Goal: Information Seeking & Learning: Learn about a topic

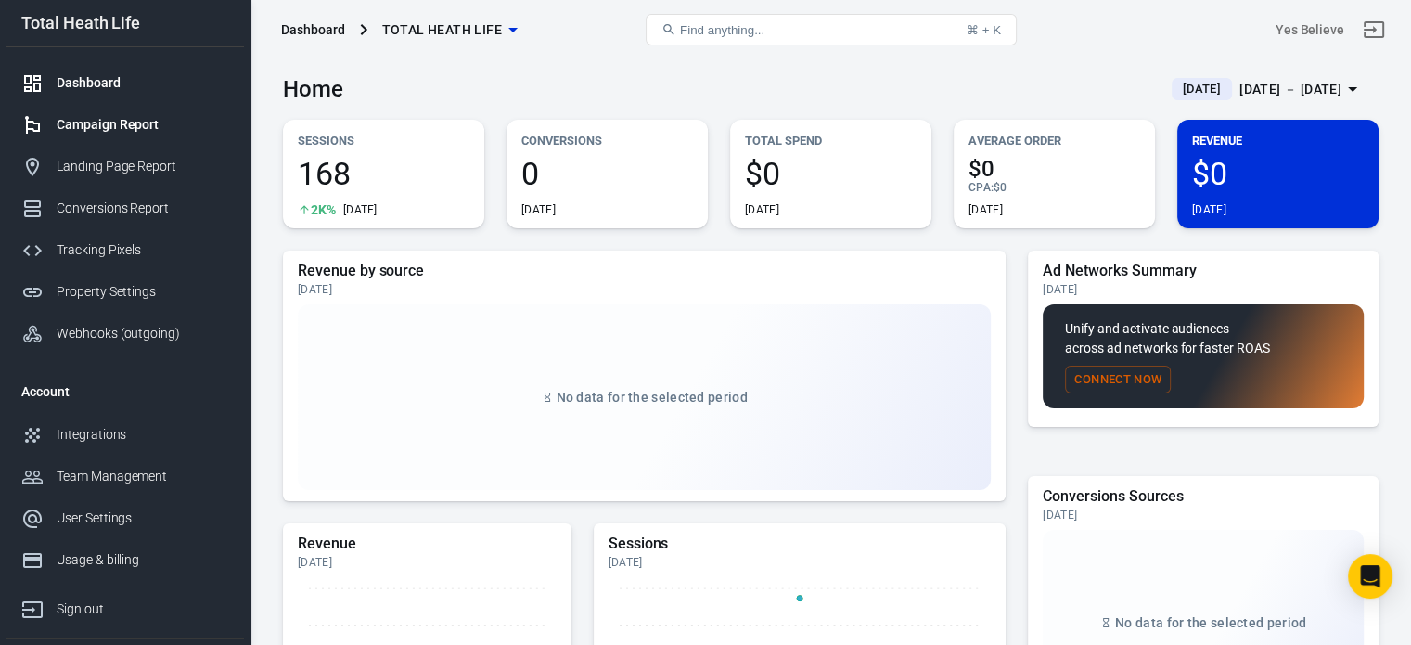
click at [79, 128] on div "Campaign Report" at bounding box center [143, 124] width 173 height 19
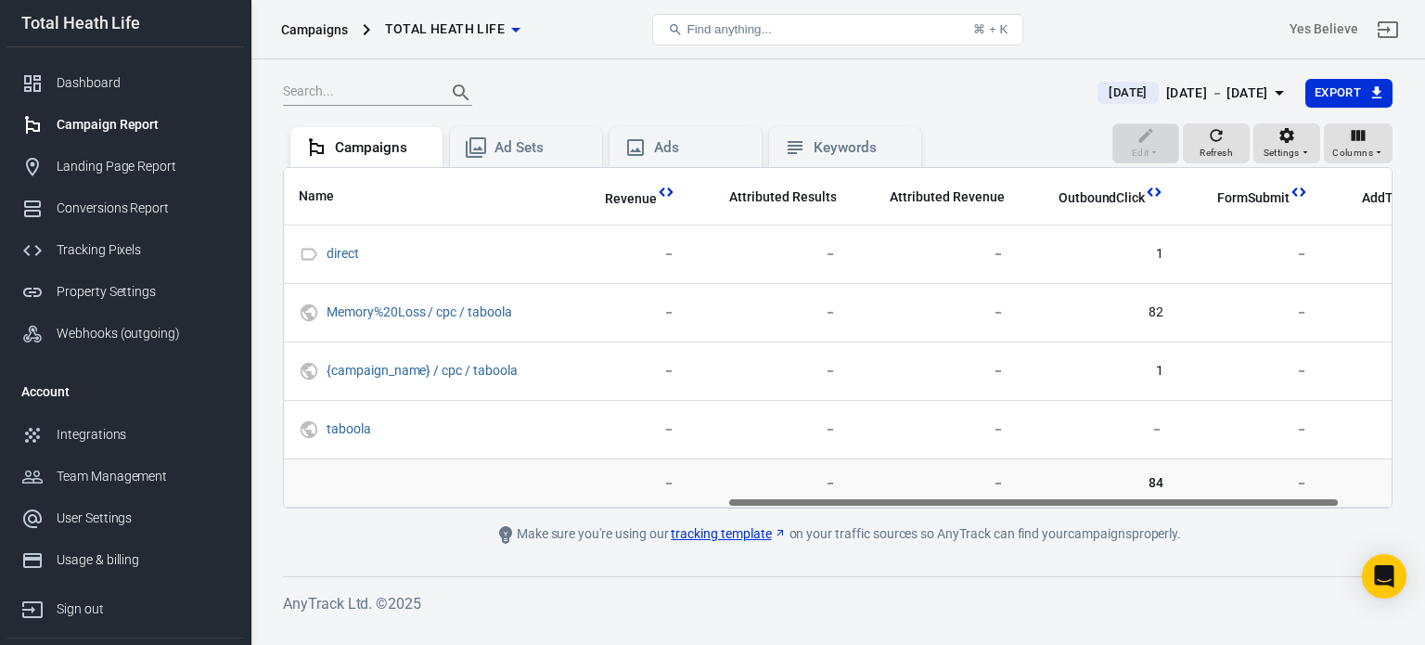
scroll to position [0, 895]
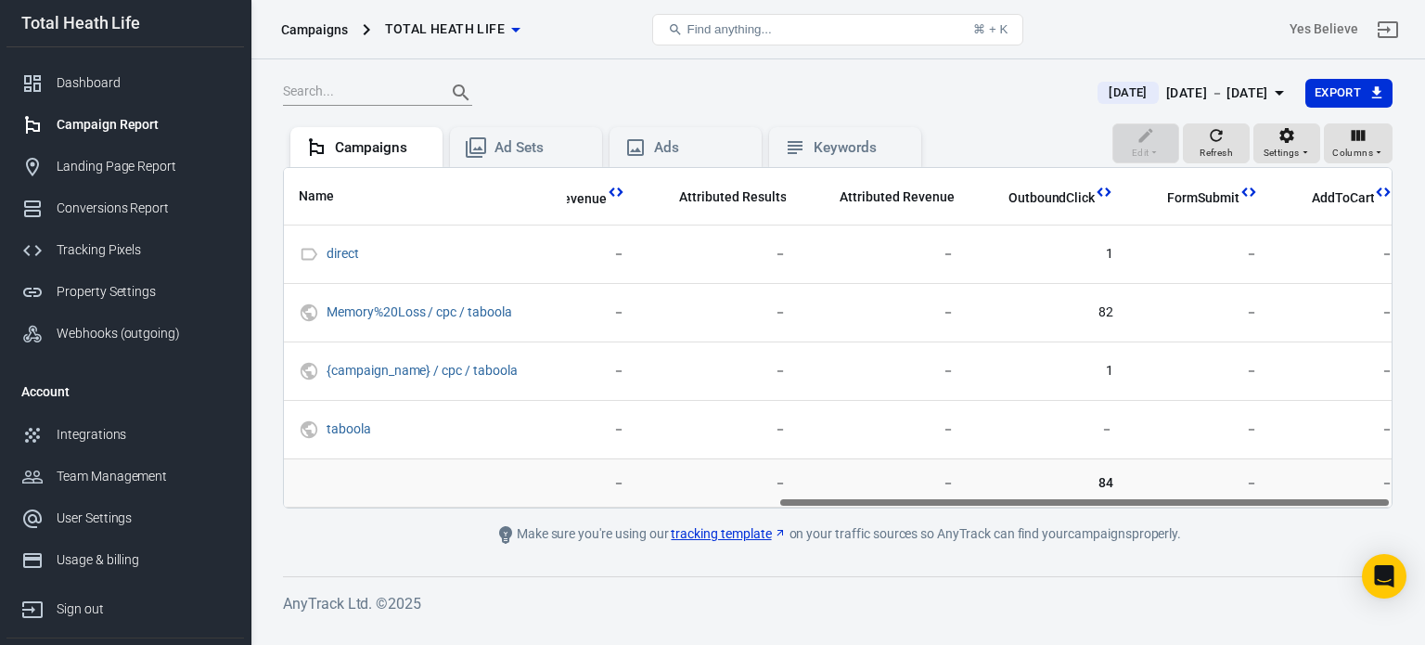
drag, startPoint x: 742, startPoint y: 504, endPoint x: 1288, endPoint y: 493, distance: 545.7
click at [1288, 493] on div "Name Amount Spent ROAS Impressions Link Clicks Sessions Lead Purchase Revenue A…" at bounding box center [838, 337] width 1110 height 341
click at [108, 84] on div "Dashboard" at bounding box center [143, 82] width 173 height 19
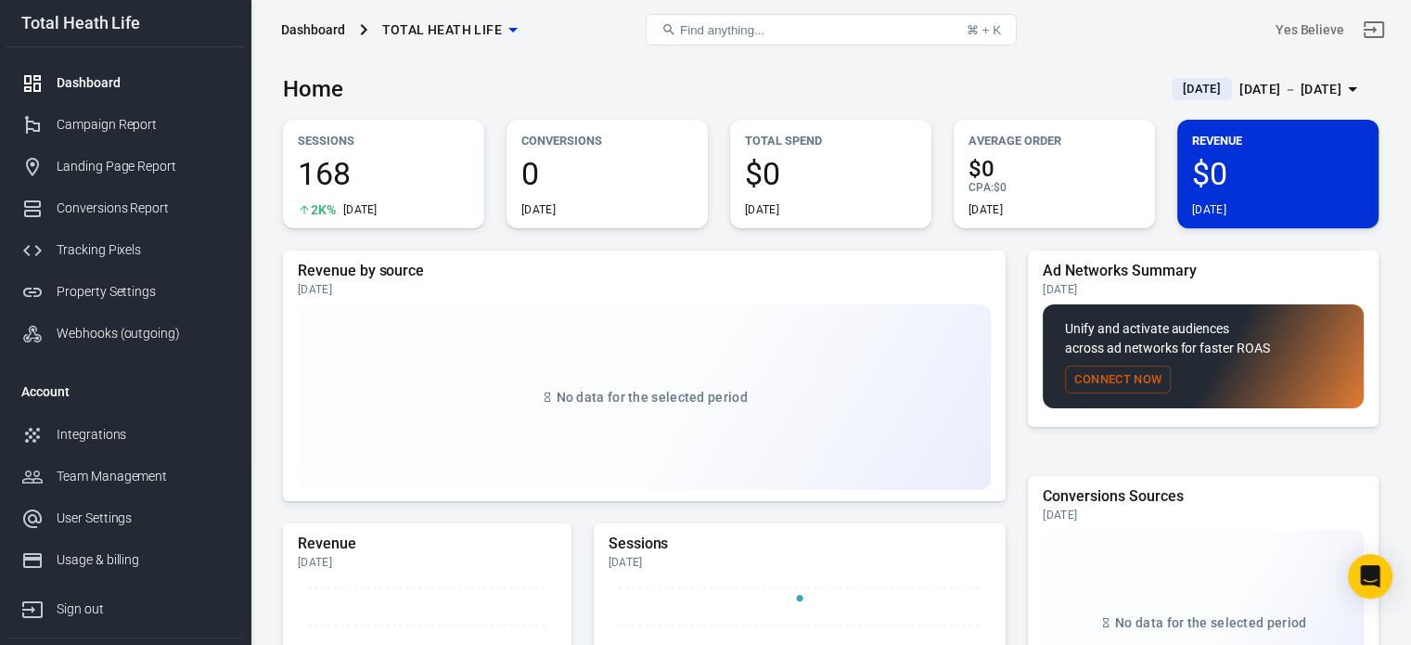
click at [1307, 83] on div "[DATE] － [DATE]" at bounding box center [1291, 89] width 102 height 23
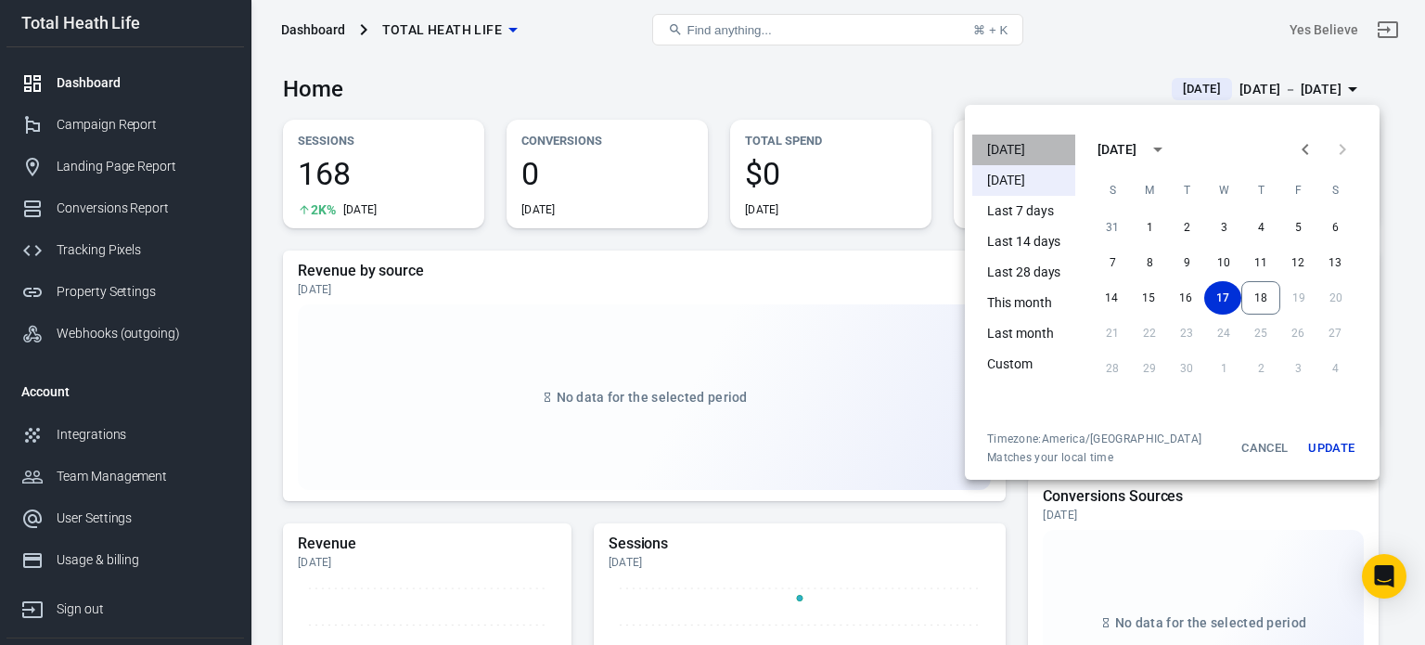
click at [992, 136] on li "[DATE]" at bounding box center [1023, 150] width 103 height 31
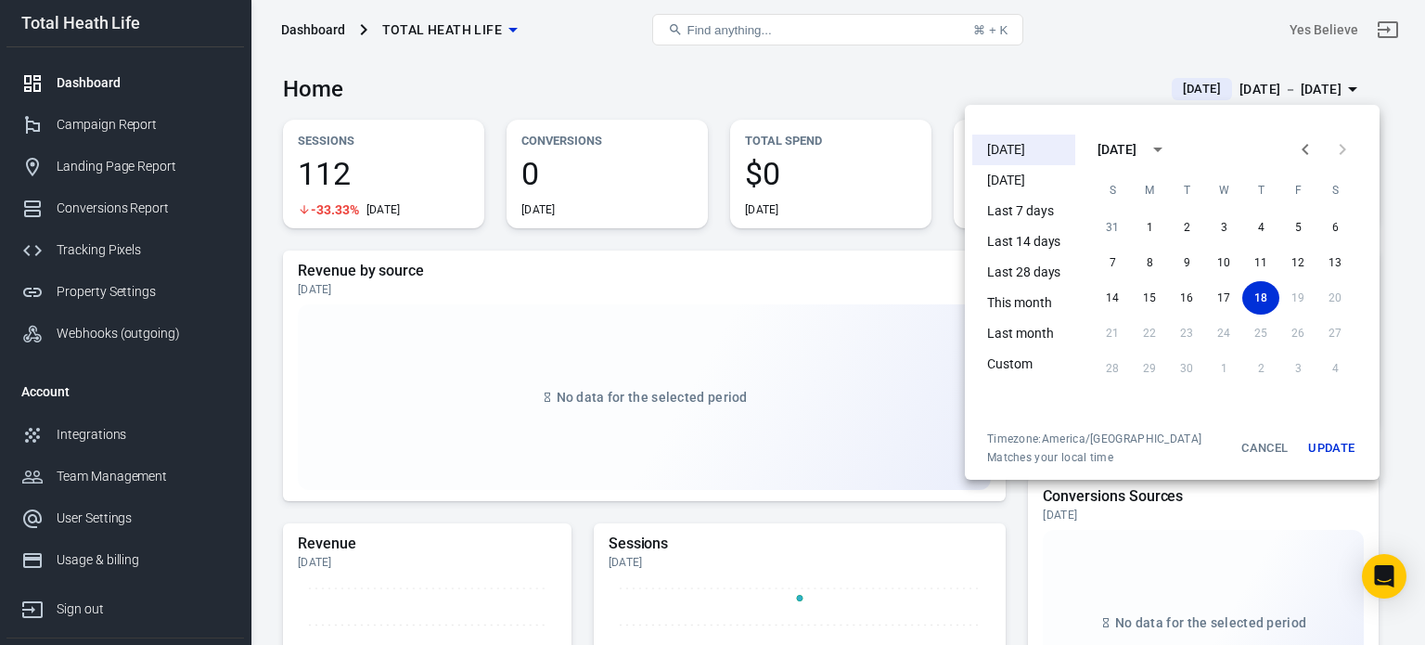
click at [345, 88] on div at bounding box center [712, 322] width 1425 height 645
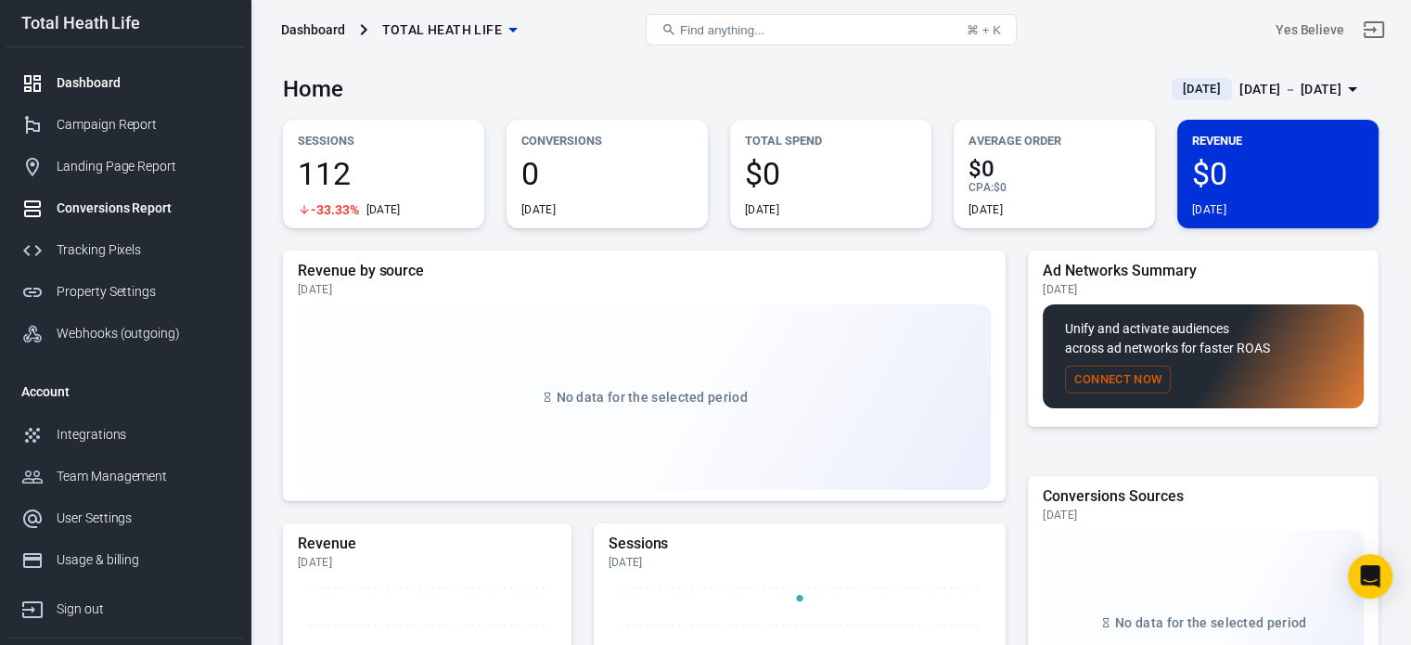
click at [142, 210] on div "Conversions Report" at bounding box center [143, 208] width 173 height 19
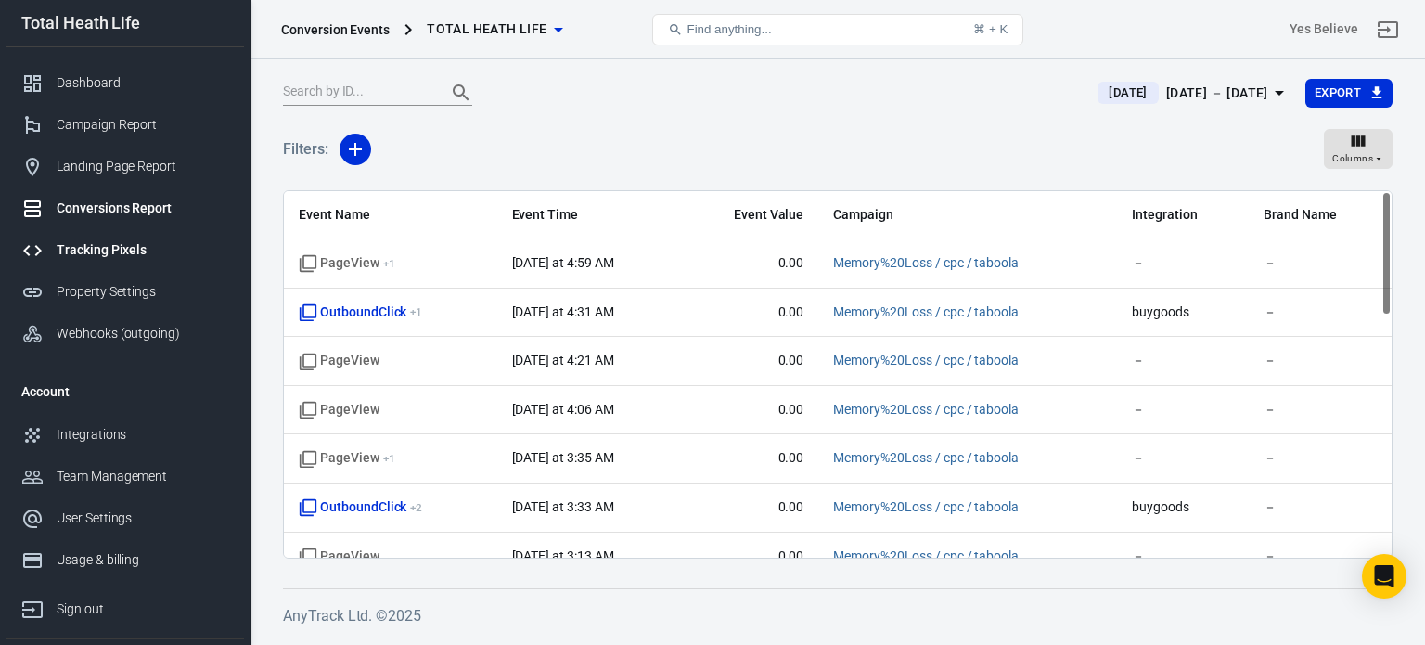
click at [85, 247] on div "Tracking Pixels" at bounding box center [143, 249] width 173 height 19
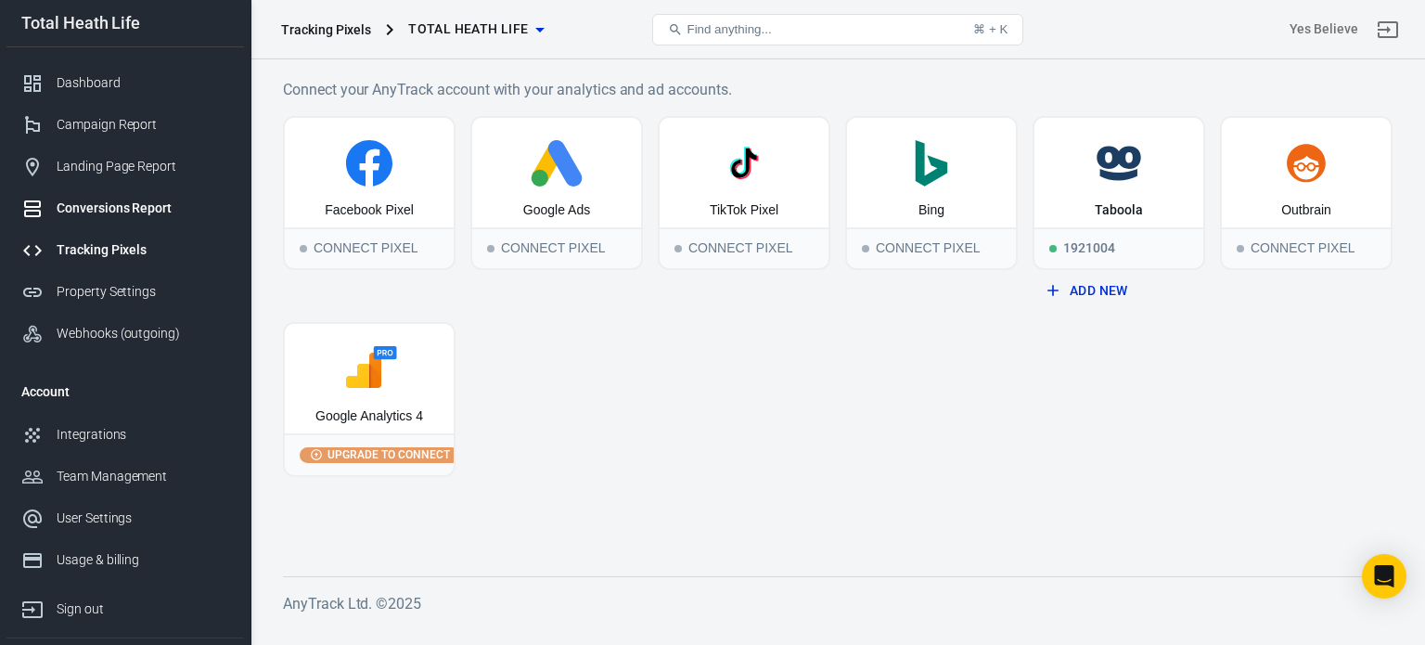
click at [109, 206] on div "Conversions Report" at bounding box center [143, 208] width 173 height 19
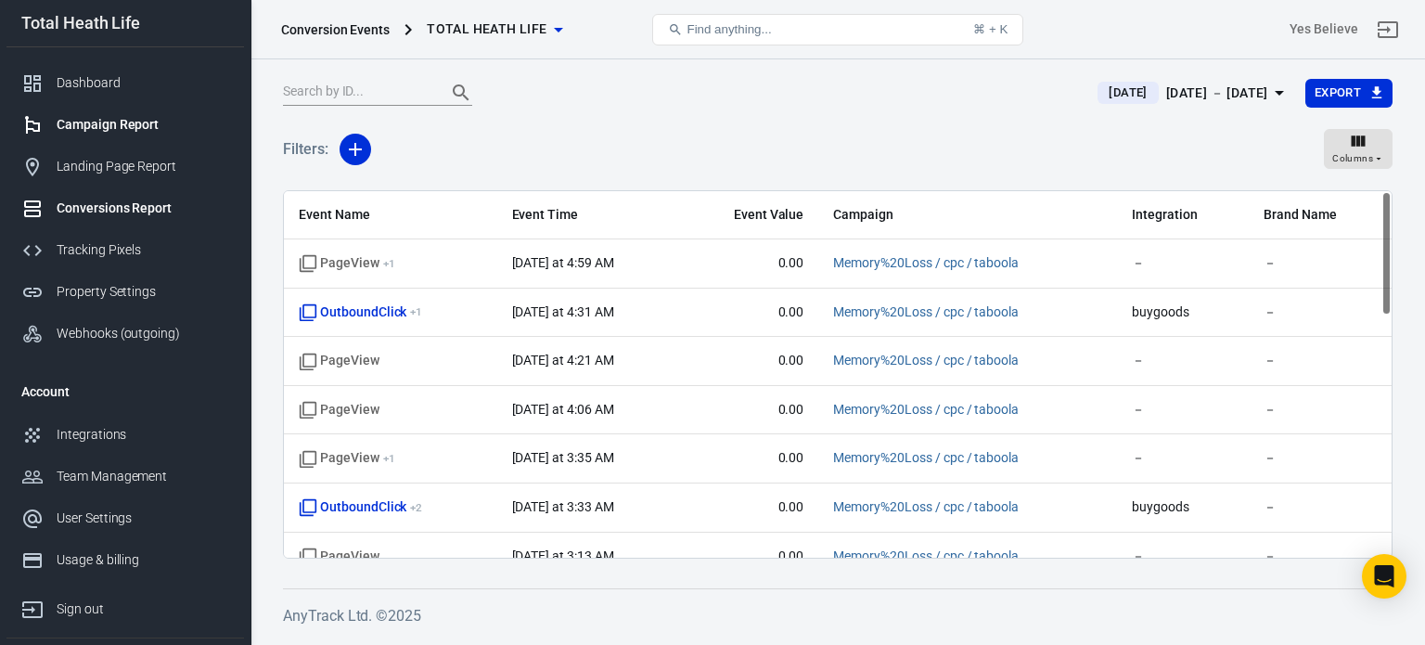
click at [109, 125] on div "Campaign Report" at bounding box center [143, 124] width 173 height 19
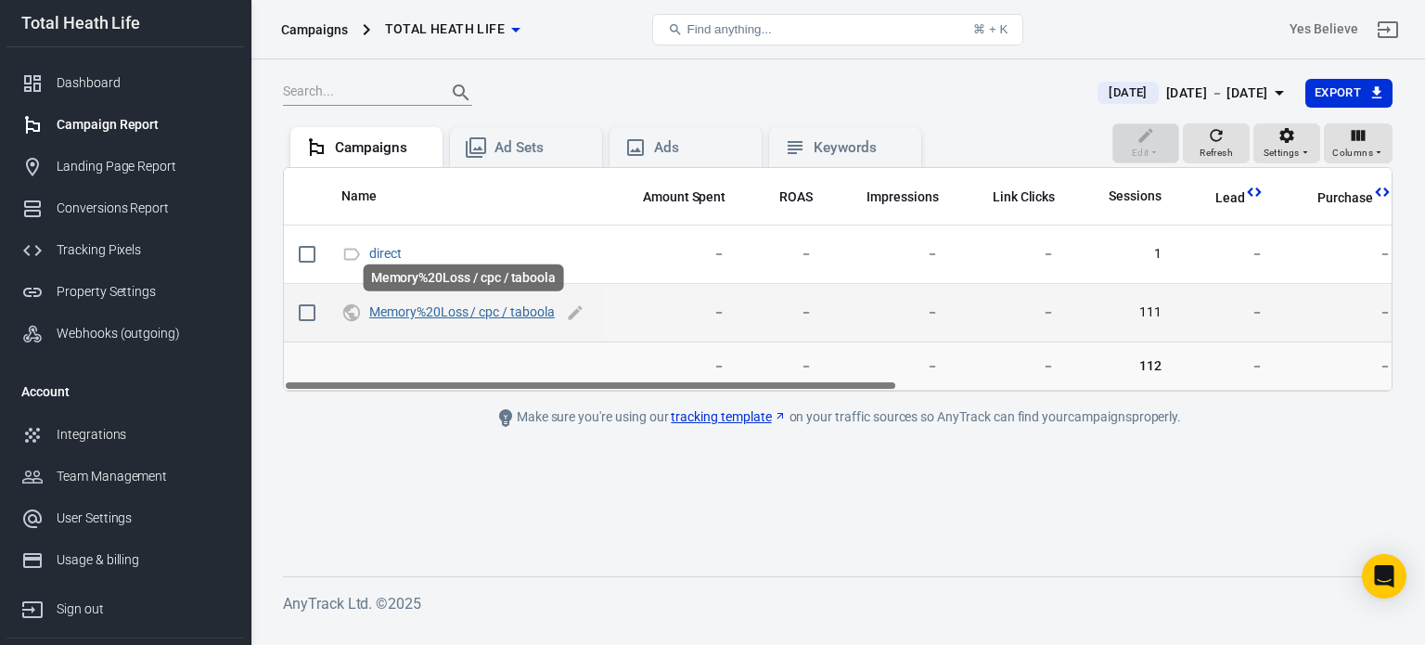
click at [447, 312] on link "Memory%20Loss / cpc / taboola" at bounding box center [462, 311] width 186 height 15
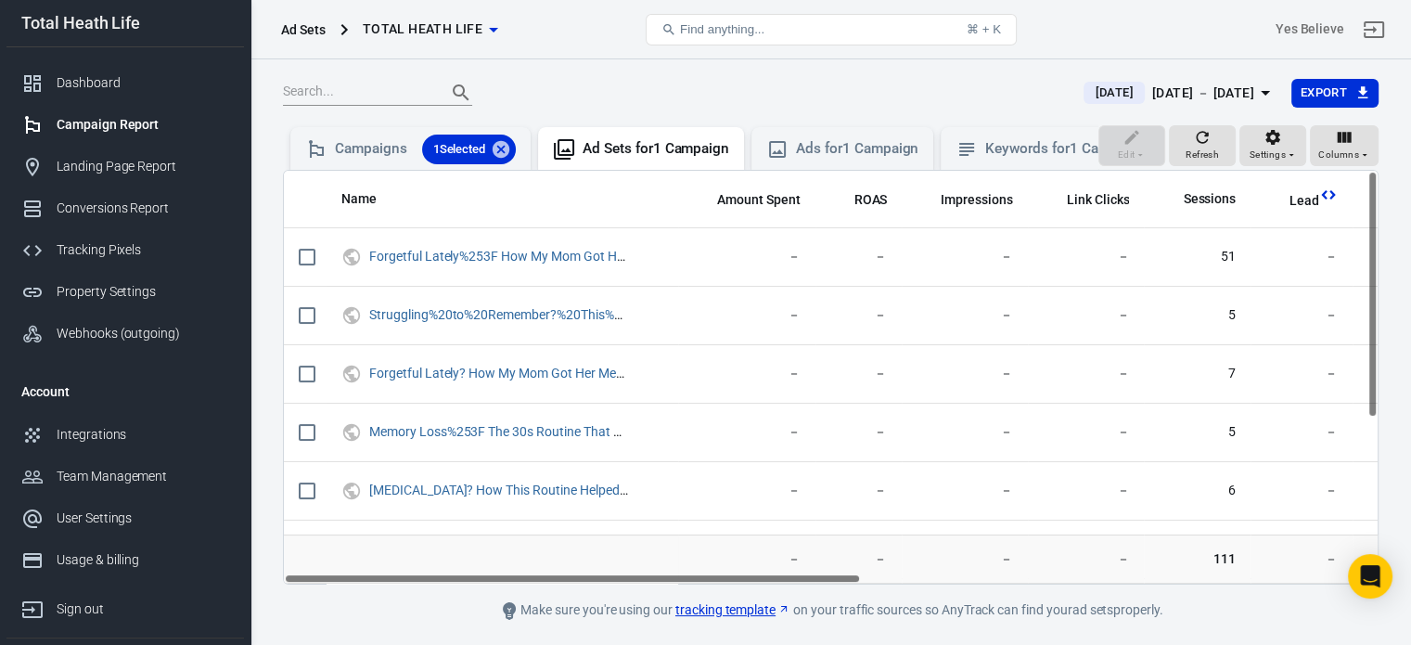
drag, startPoint x: 549, startPoint y: 593, endPoint x: 497, endPoint y: 623, distance: 59.8
click at [497, 622] on main "[DATE] [DATE] － [DATE] Export Edit Refresh Settings Columns Campaigns 1 Selecte…" at bounding box center [831, 350] width 1096 height 544
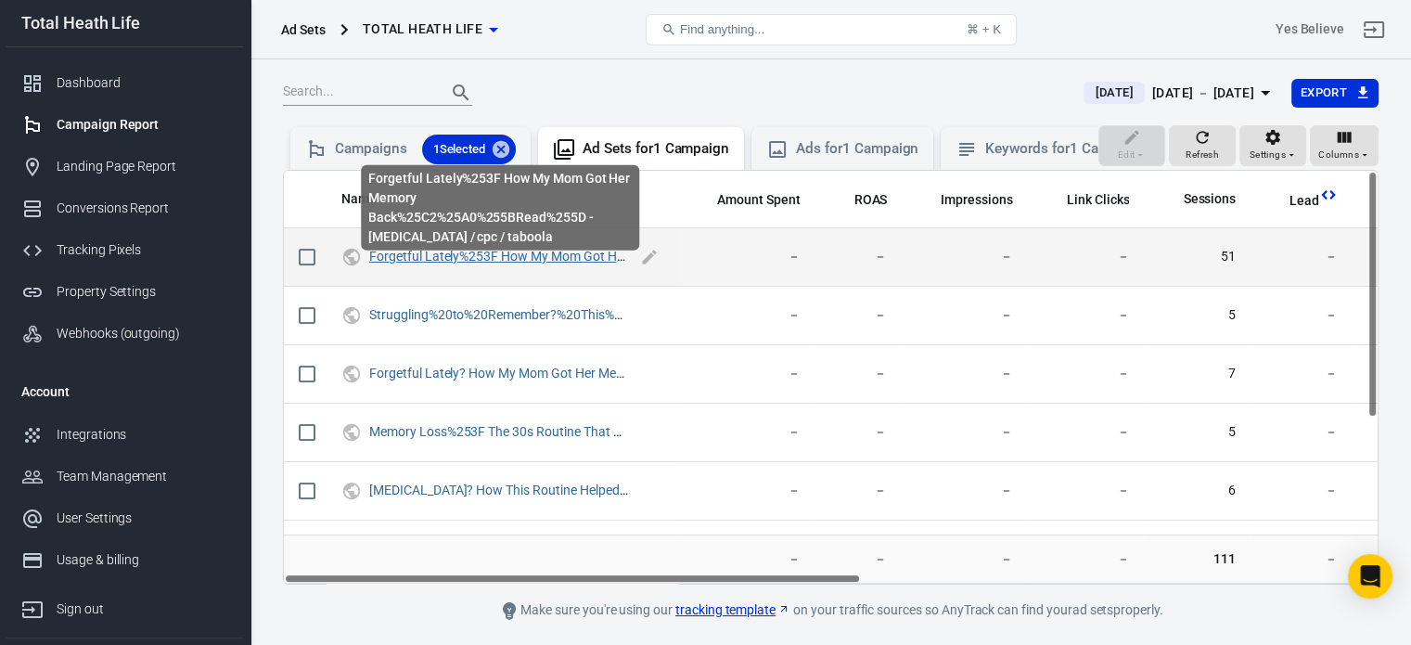
click at [586, 264] on link "Forgetful Lately%253F How My Mom Got Her Memory Back%25C2%25A0%255BRead%255D - …" at bounding box center [730, 256] width 722 height 15
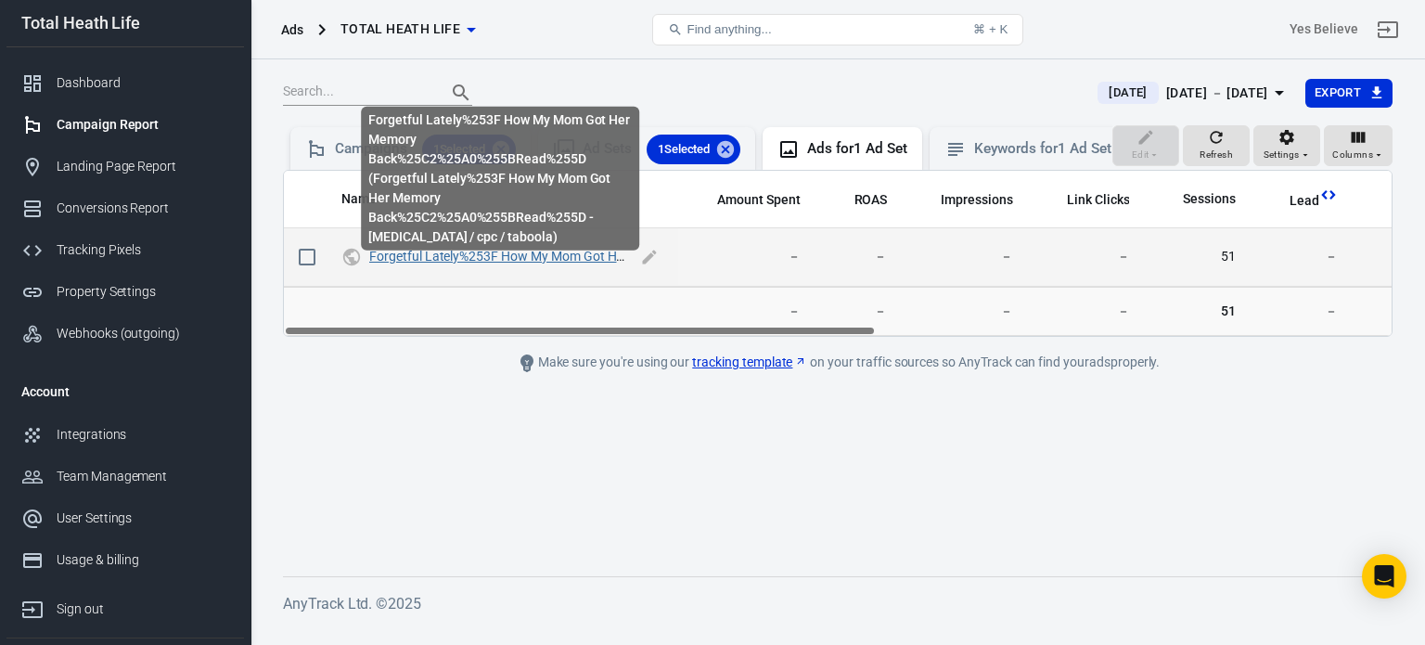
click at [569, 264] on link "Forgetful Lately%253F How My Mom Got Her Memory Back%25C2%25A0%255BRead%255D (F…" at bounding box center [999, 256] width 1261 height 15
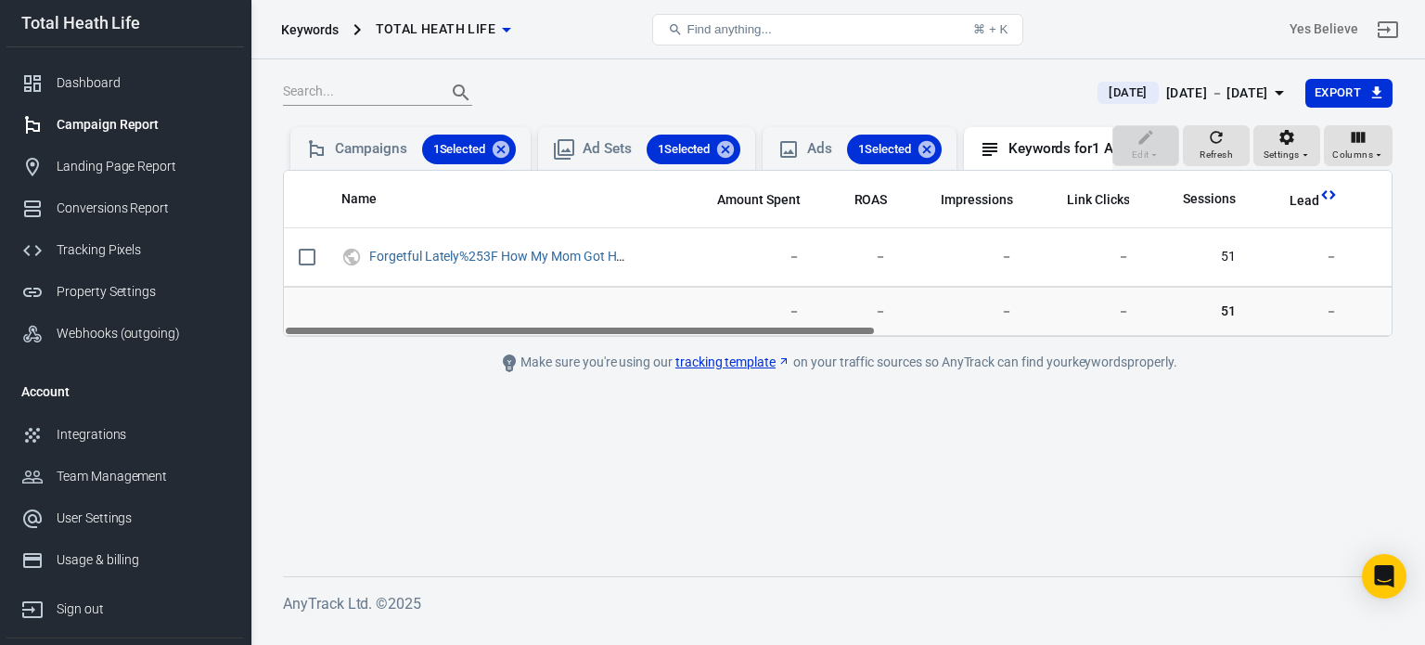
drag, startPoint x: 641, startPoint y: 344, endPoint x: 387, endPoint y: 381, distance: 256.9
click at [387, 381] on main "[DATE] [DATE] － [DATE] Export Edit Refresh Settings Columns Campaigns 1 Selecte…" at bounding box center [838, 312] width 1110 height 469
click at [100, 82] on div "Dashboard" at bounding box center [143, 82] width 173 height 19
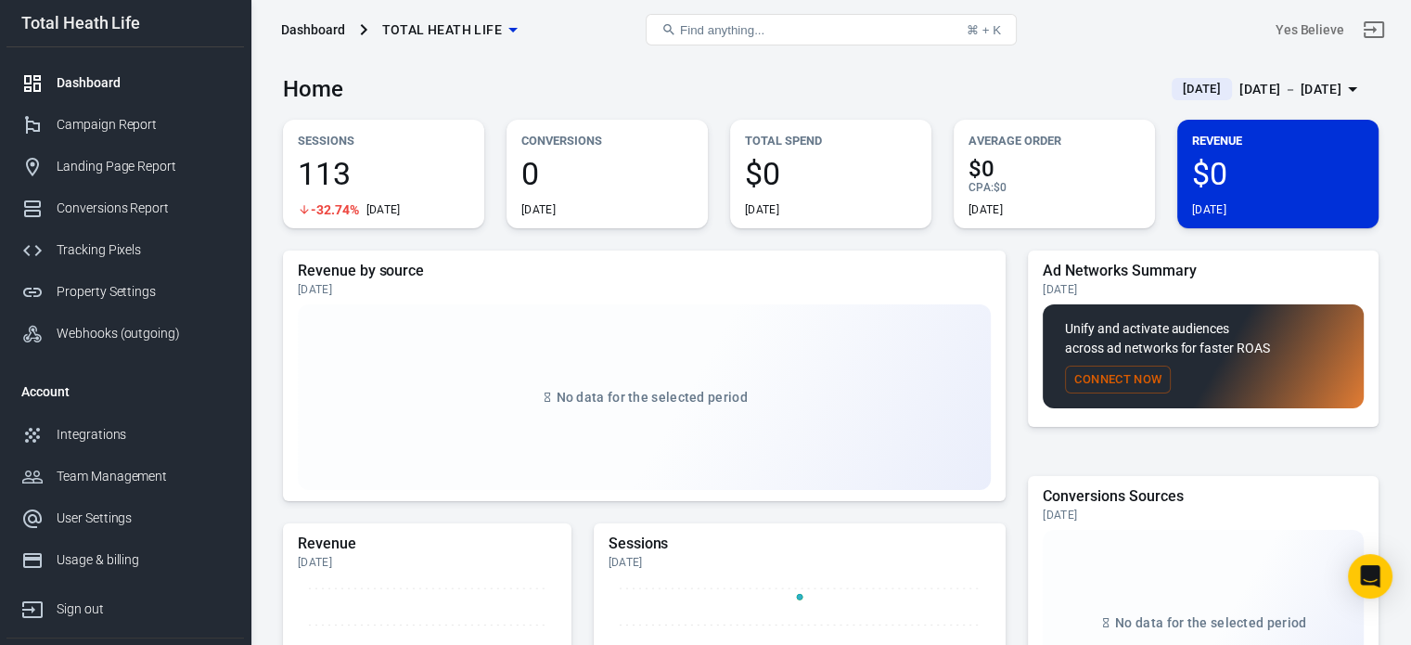
click at [694, 84] on div "Home [DATE] [DATE] － [DATE]" at bounding box center [831, 81] width 1096 height 45
click at [793, 135] on p "Total Spend" at bounding box center [831, 140] width 172 height 19
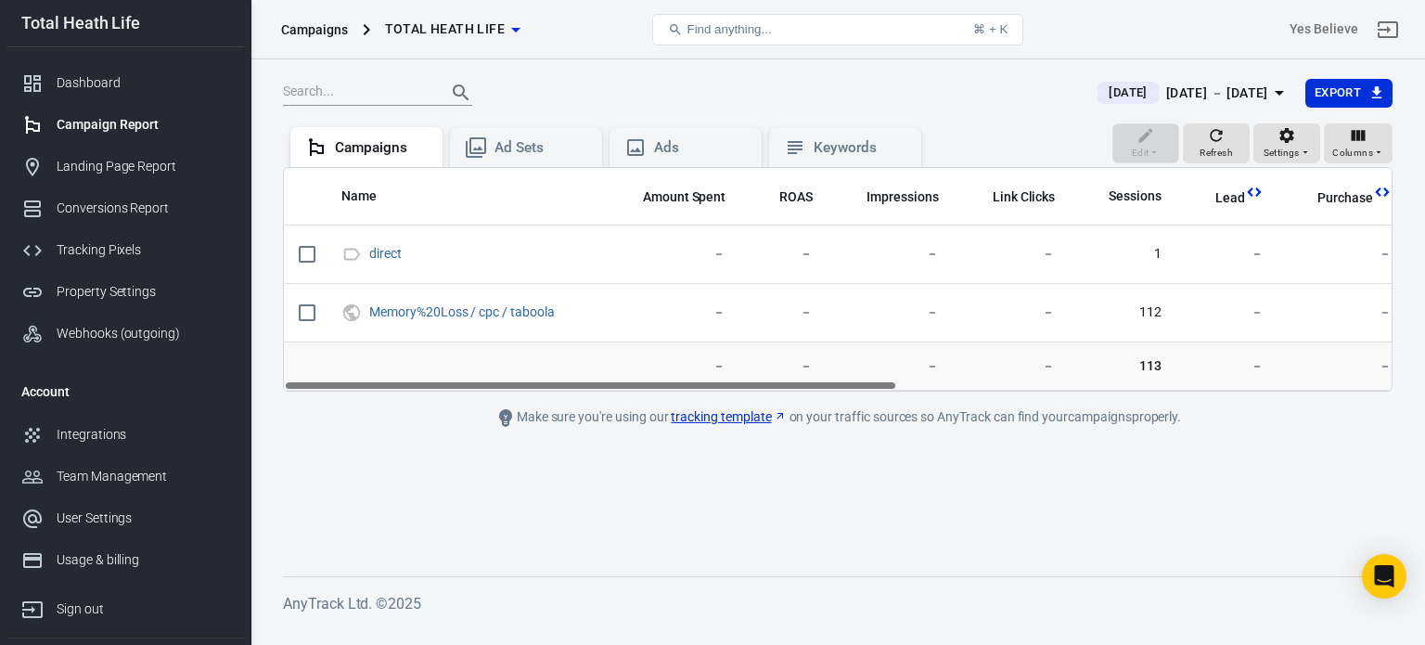
drag, startPoint x: 501, startPoint y: 385, endPoint x: 470, endPoint y: 400, distance: 34.0
click at [470, 400] on main "[DATE] [DATE] － [DATE] Export Edit Refresh Settings Columns Campaigns Ad Sets A…" at bounding box center [838, 312] width 1110 height 469
click at [1275, 142] on div "Settings" at bounding box center [1287, 143] width 47 height 35
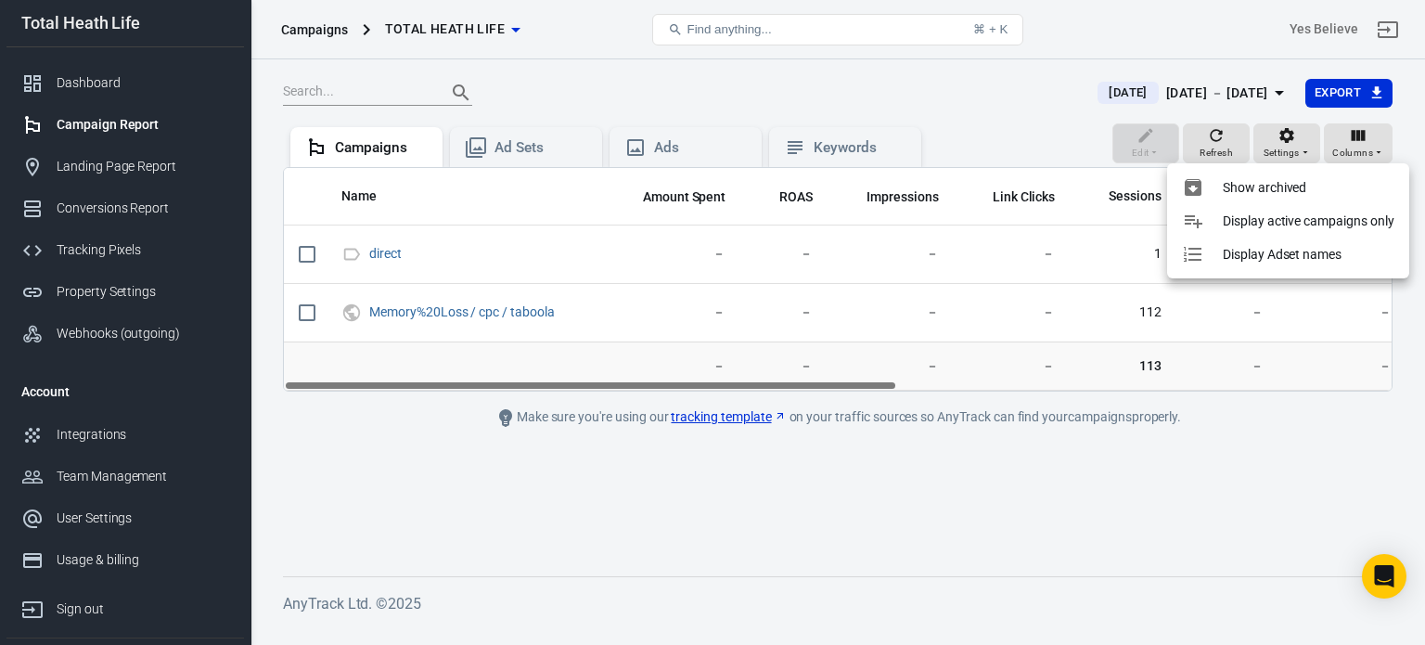
click at [1280, 147] on div at bounding box center [712, 322] width 1425 height 645
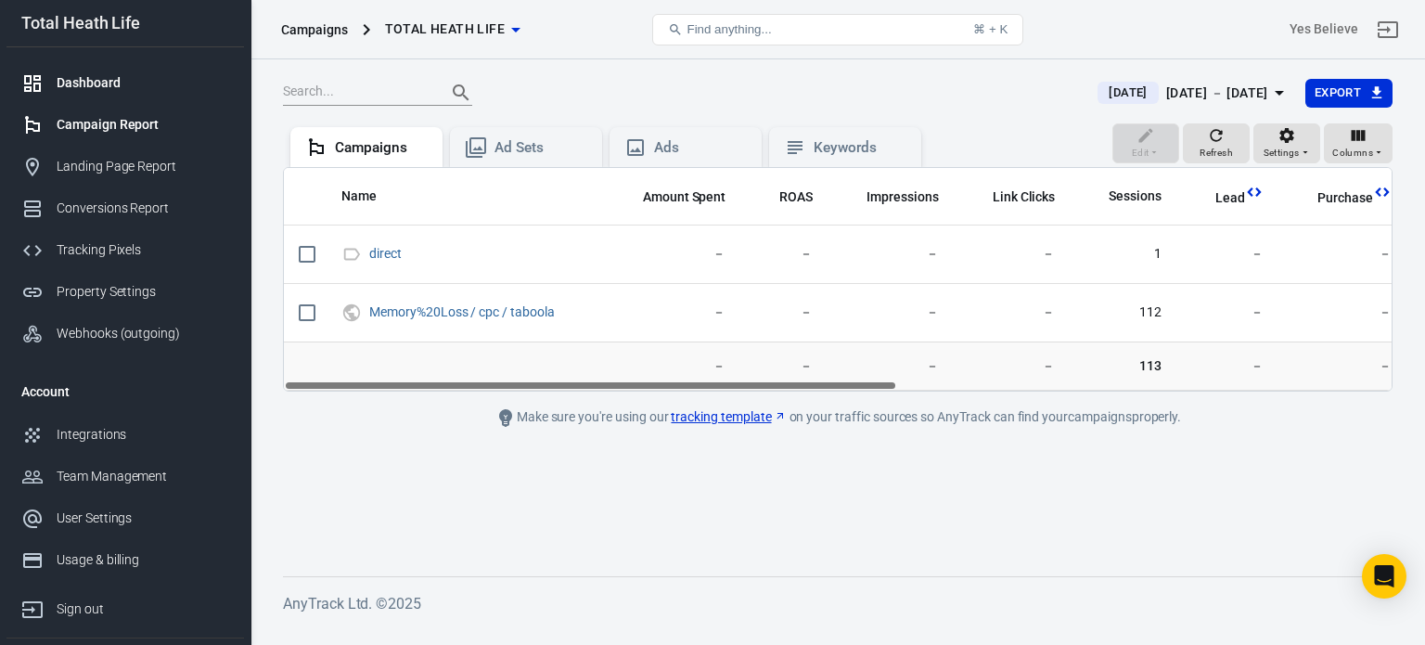
click at [108, 84] on div "Dashboard" at bounding box center [143, 82] width 173 height 19
